Goal: Transaction & Acquisition: Purchase product/service

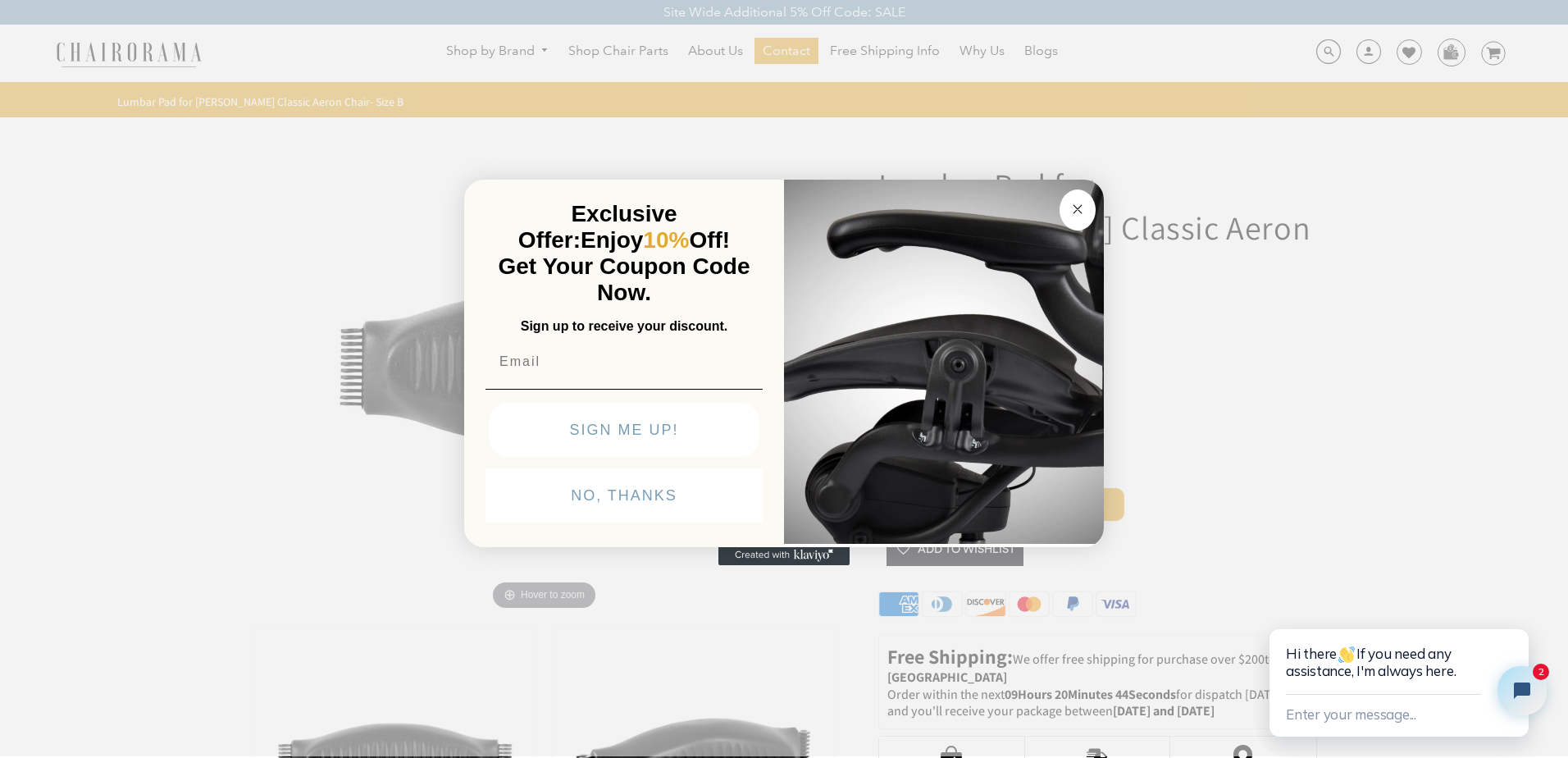
click at [600, 488] on button "NO, THANKS" at bounding box center [625, 495] width 278 height 54
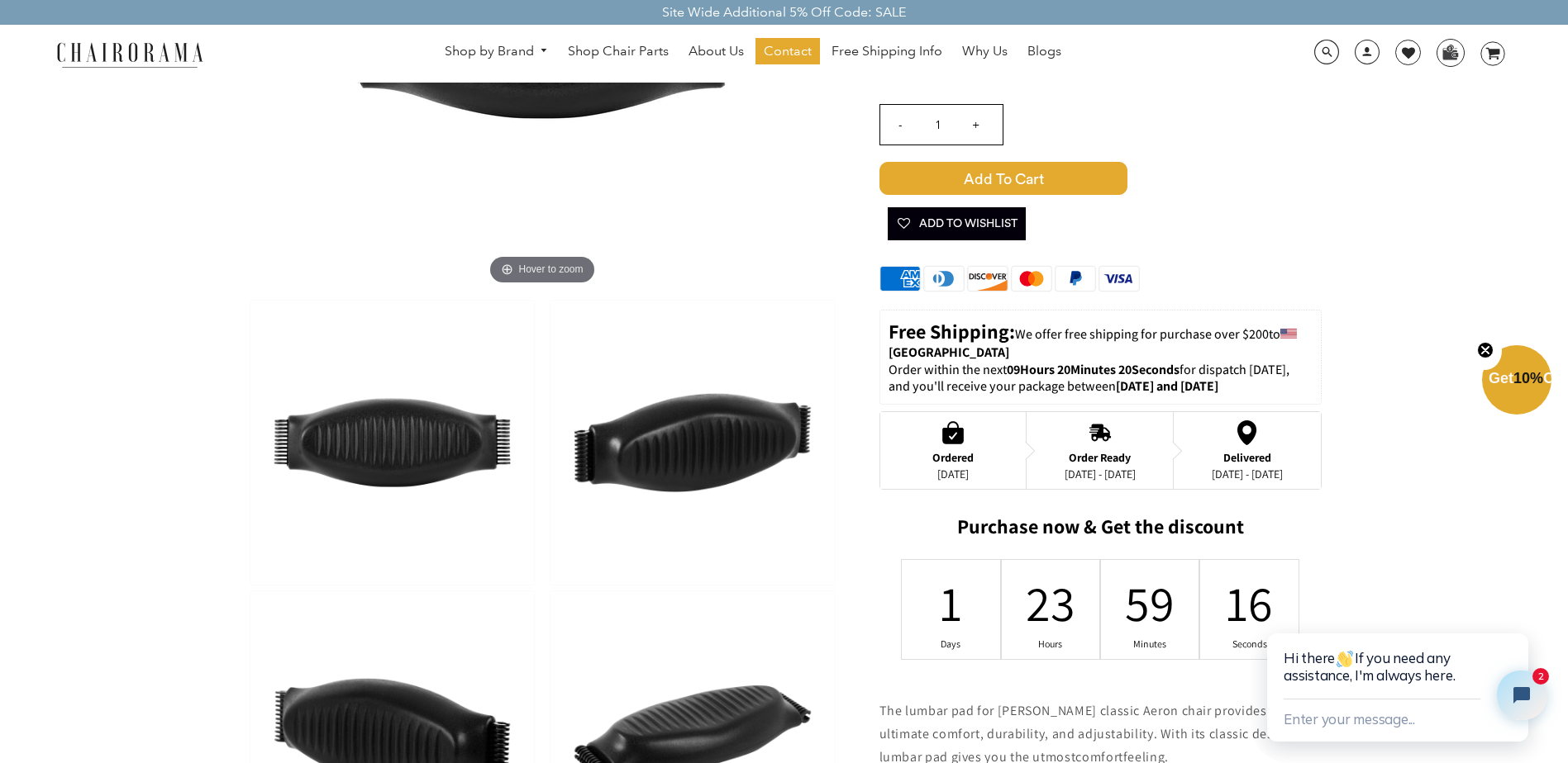
scroll to position [165, 0]
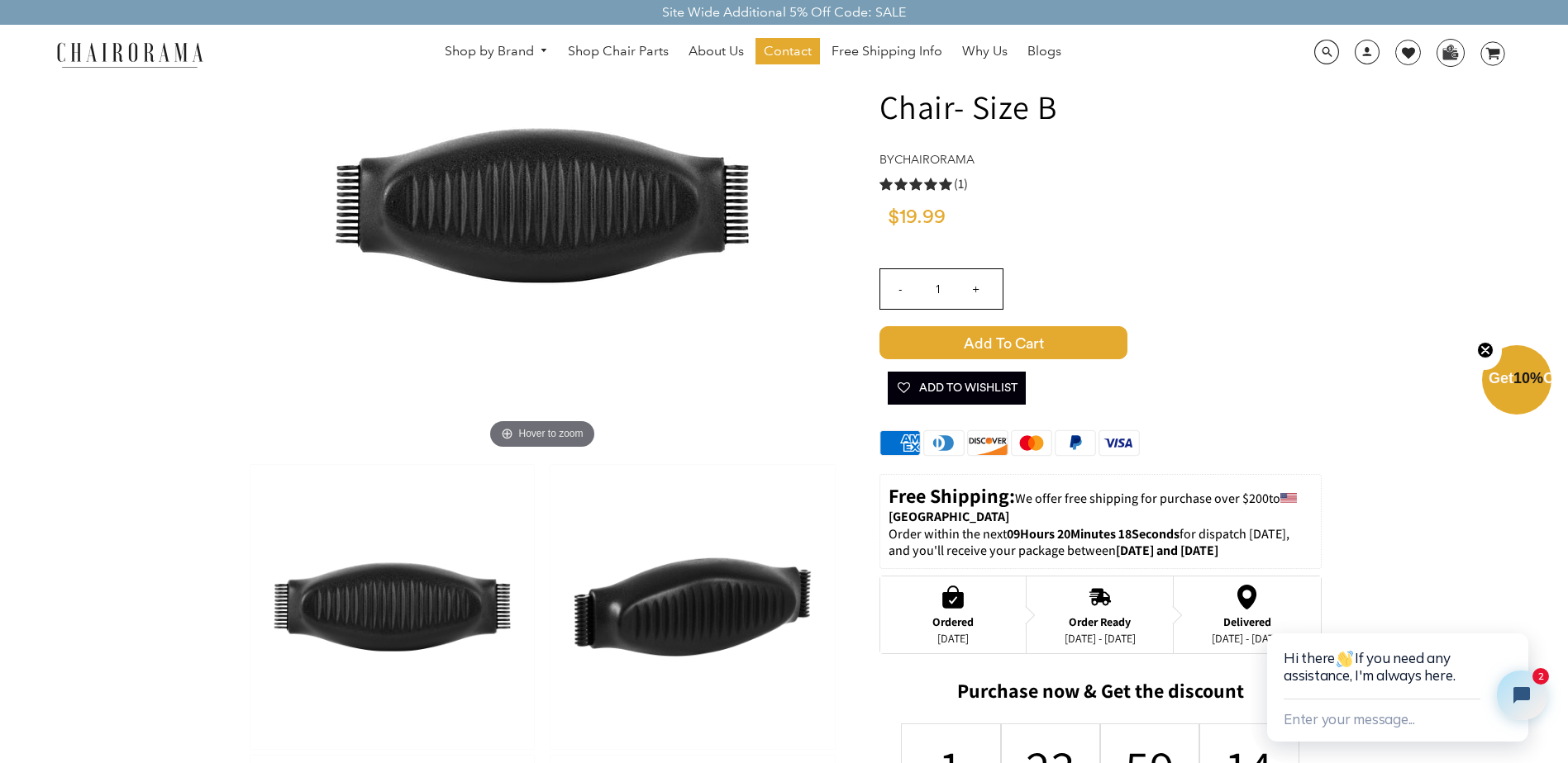
click at [975, 269] on input "+" at bounding box center [976, 289] width 40 height 40
type input "2"
click at [1022, 326] on span "Add to Cart" at bounding box center [1003, 342] width 248 height 33
click at [1490, 59] on icon at bounding box center [1493, 54] width 14 height 12
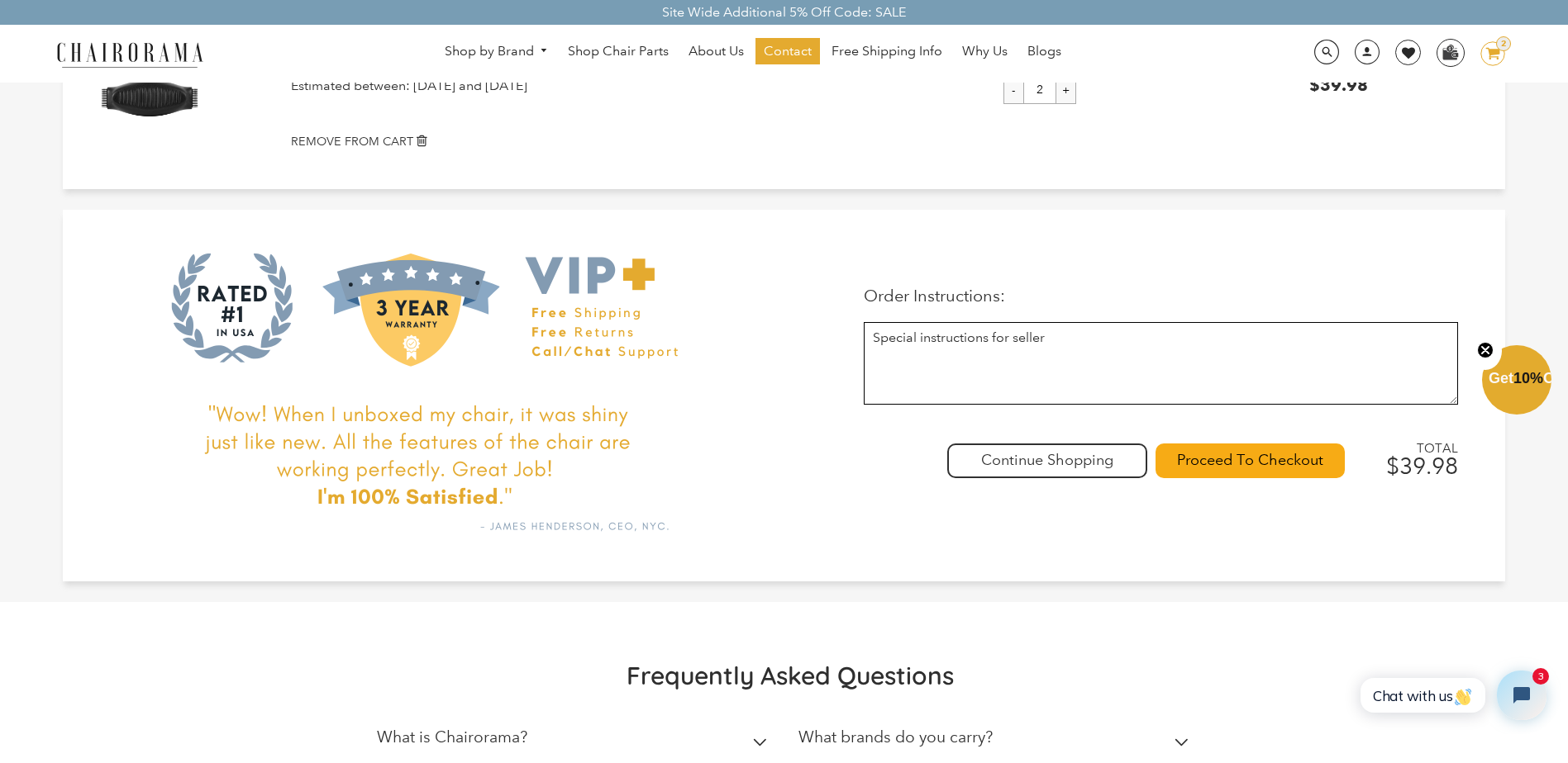
scroll to position [248, 0]
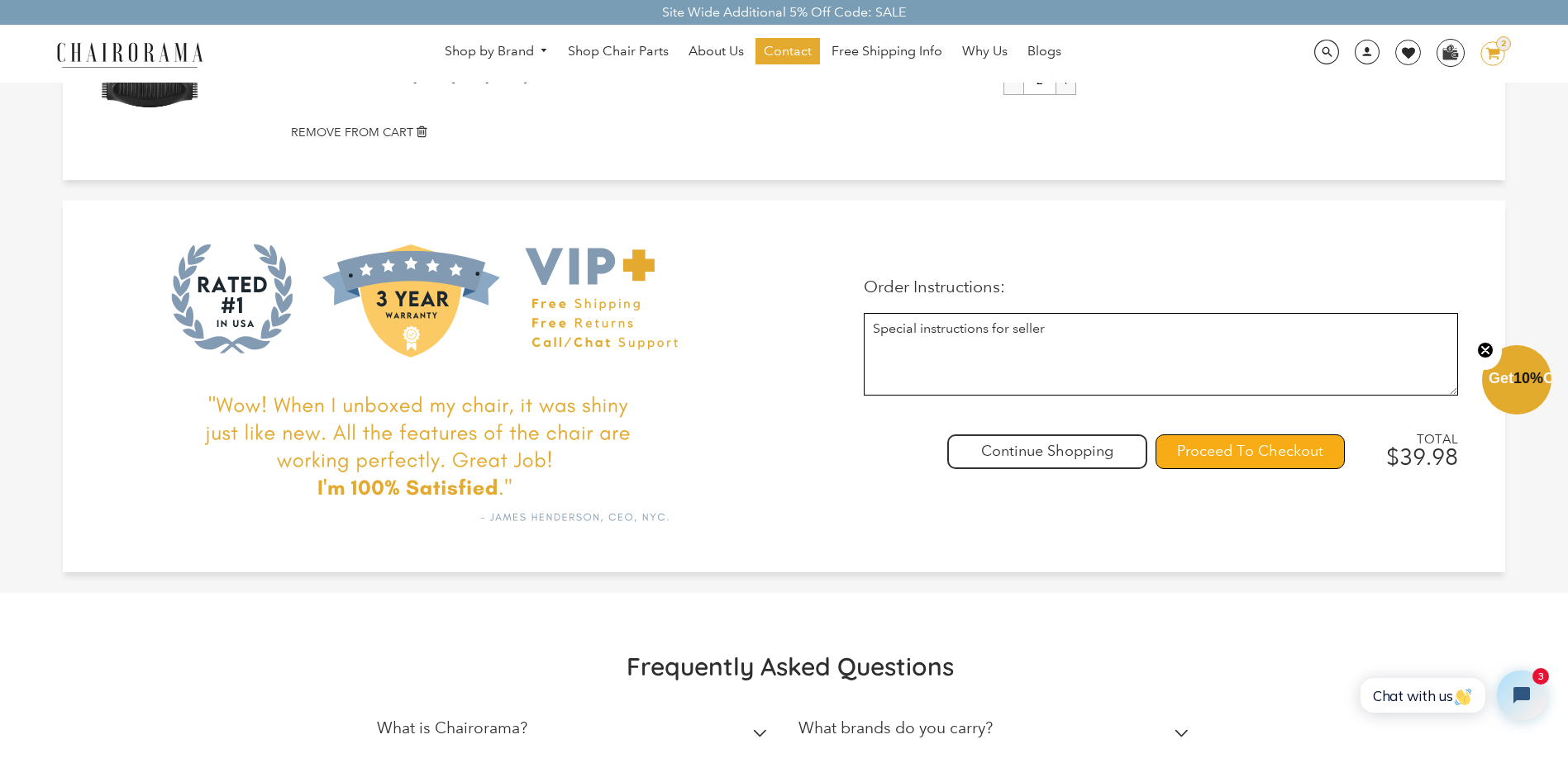
click at [1228, 462] on input "Proceed To Checkout" at bounding box center [1250, 451] width 190 height 35
